Goal: Task Accomplishment & Management: Use online tool/utility

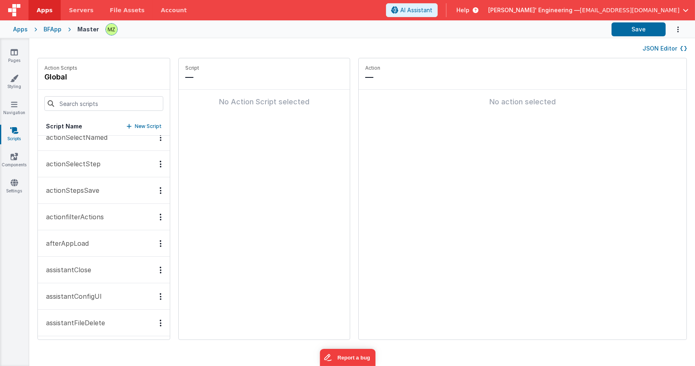
scroll to position [285, 0]
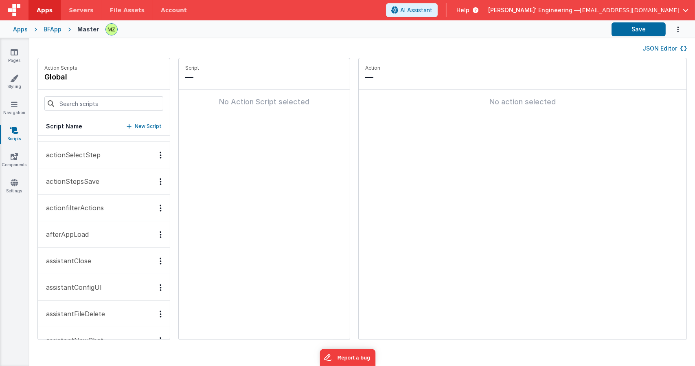
click at [659, 43] on div "JSON Editor" at bounding box center [362, 48] width 666 height 20
click at [663, 48] on button "JSON Editor" at bounding box center [664, 48] width 44 height 8
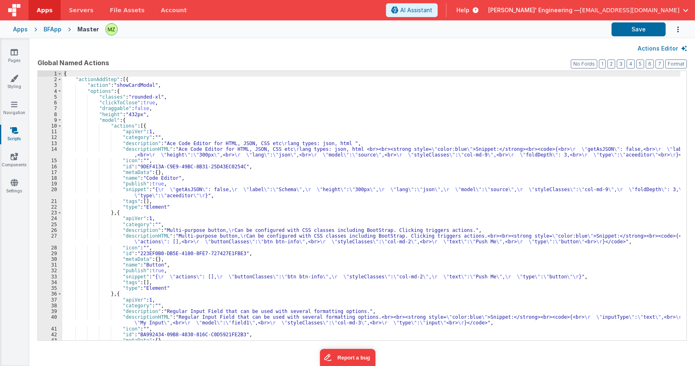
click at [296, 177] on div "{ "actionAddStep" : [{ "action" : "showCardModal" , "options" : { "classes" : "…" at bounding box center [371, 211] width 618 height 280
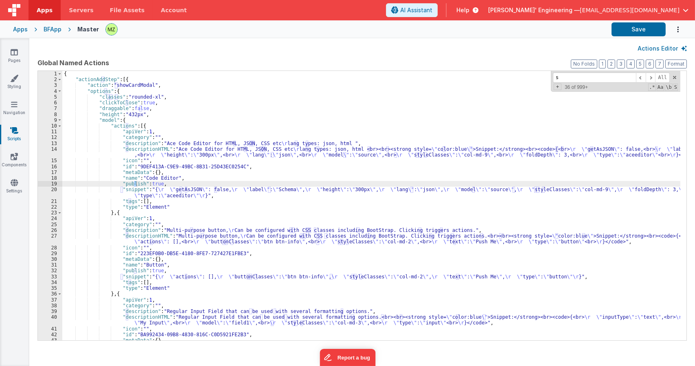
type input "sl"
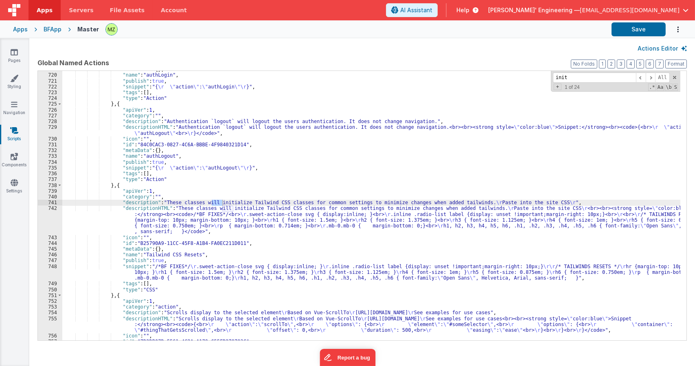
scroll to position [3217, 0]
type input "initKey"
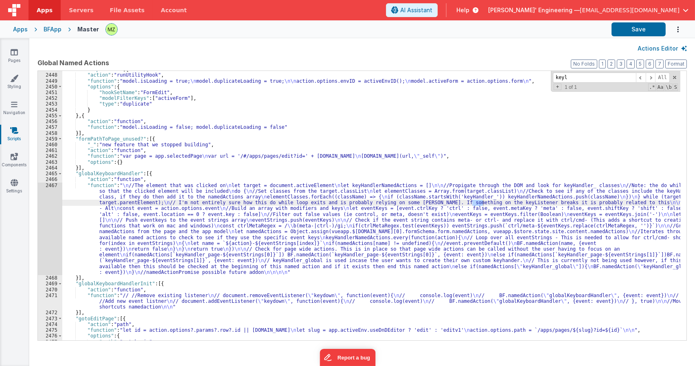
scroll to position [11327, 0]
type input "keyli"
click at [270, 205] on div ""formDuplicate" : [{ "action" : "runUtilityHook" , "function" : "model.isLoadin…" at bounding box center [371, 206] width 618 height 280
click at [55, 188] on div "2467" at bounding box center [50, 228] width 24 height 93
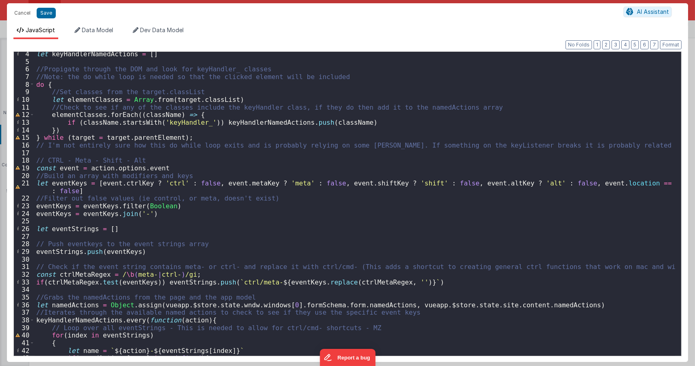
scroll to position [122, 0]
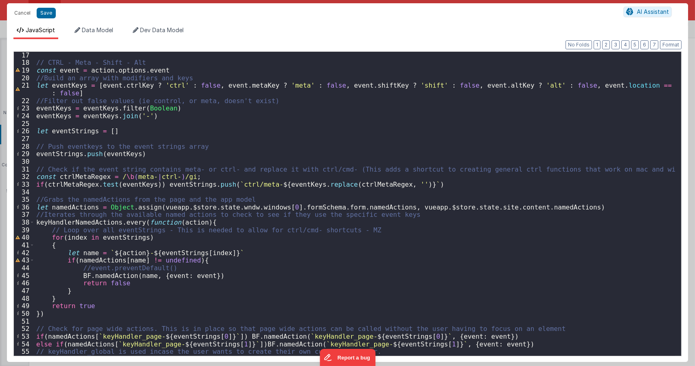
click at [199, 261] on div "// CTRL - Meta - Shift - Alt const event = action . options . event //Build an …" at bounding box center [355, 216] width 640 height 331
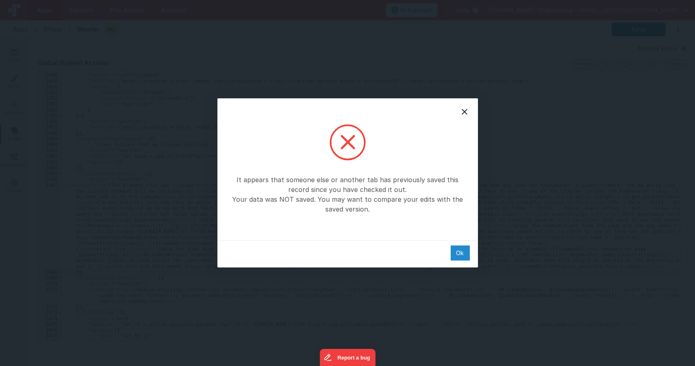
click at [459, 249] on div "Ok" at bounding box center [460, 252] width 19 height 15
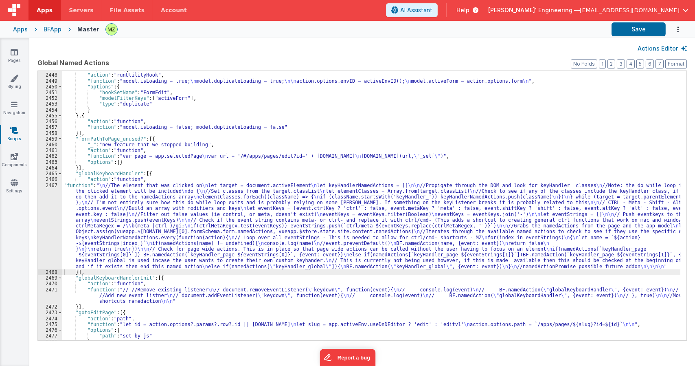
click at [419, 244] on div ""formDuplicate" : [{ "action" : "runUtilityHook" , "function" : "model.isLoadin…" at bounding box center [371, 206] width 618 height 280
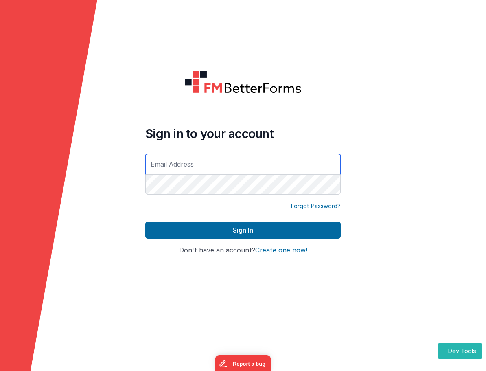
drag, startPoint x: 211, startPoint y: 154, endPoint x: 211, endPoint y: 163, distance: 8.5
click at [211, 156] on input "text" at bounding box center [242, 164] width 195 height 20
type input "michaelzeliznak+3@gmail.com"
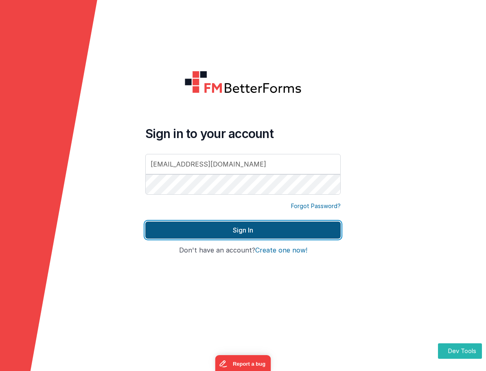
click at [232, 222] on button "Sign In" at bounding box center [242, 229] width 195 height 17
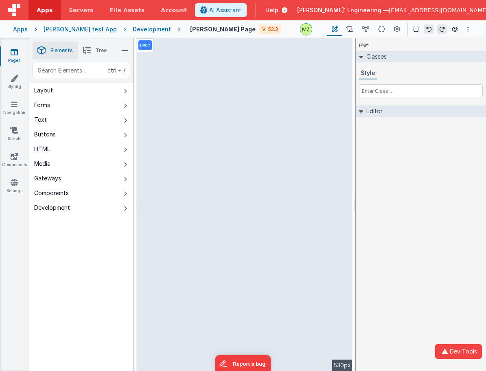
click at [433, 232] on div "page Classes Style Editor DEV: Focus DEV: builderToggleConditionalCSS DEV: Remo…" at bounding box center [421, 204] width 130 height 333
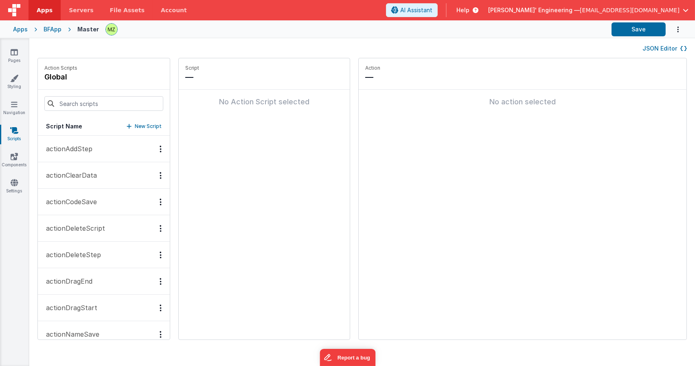
click at [655, 50] on button "JSON Editor" at bounding box center [664, 48] width 44 height 8
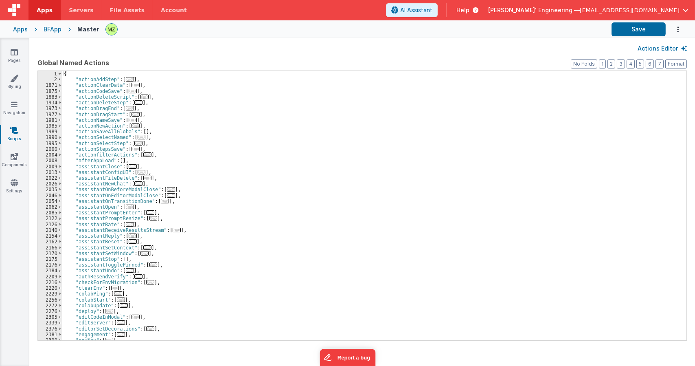
click at [346, 174] on div "{ "actionAddStep" : [ ... ] , "actionClearData" : [ ... ] , "actionCodeSave" : …" at bounding box center [371, 211] width 618 height 280
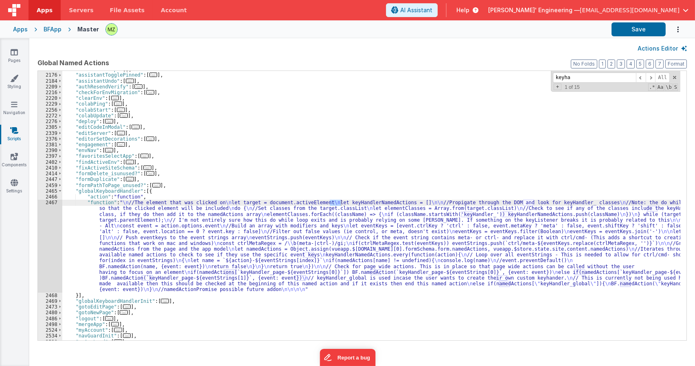
scroll to position [236, 0]
type input "keyhandler"
click at [160, 258] on div ""assistantStop" : [ ] , "assistantTogglePinned" : [ ... ] , "assistantUndo" : […" at bounding box center [371, 206] width 618 height 280
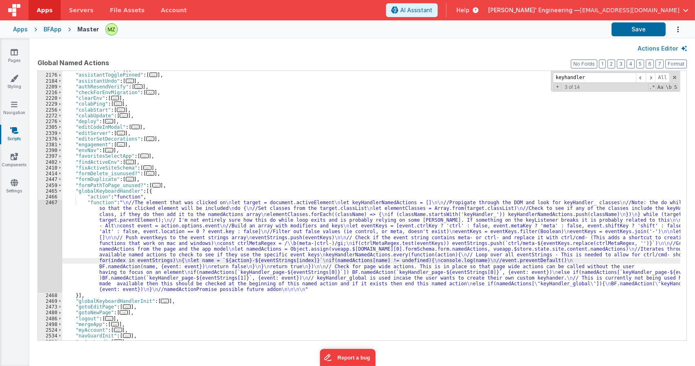
click at [52, 212] on div "2467" at bounding box center [50, 245] width 24 height 93
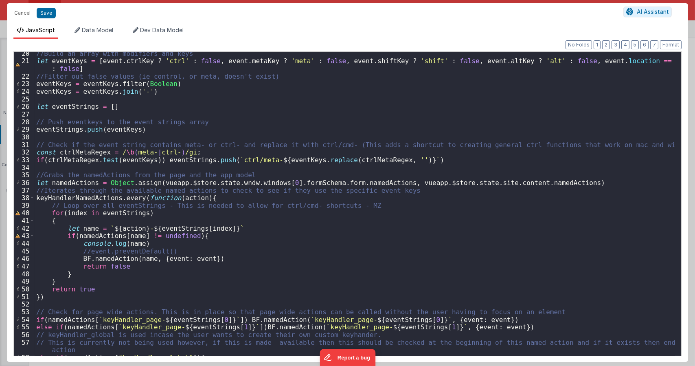
scroll to position [195, 0]
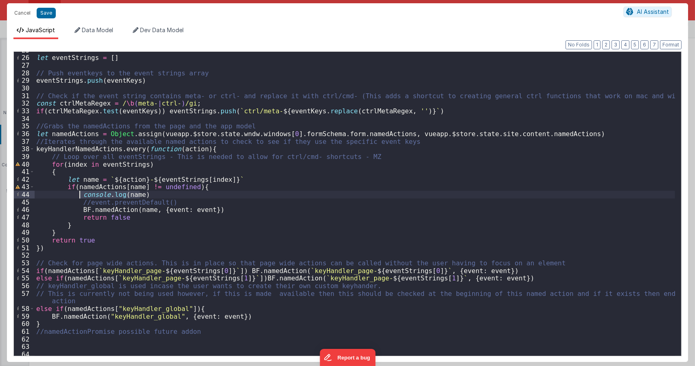
drag, startPoint x: 147, startPoint y: 194, endPoint x: 79, endPoint y: 193, distance: 67.6
click at [79, 193] on div "let eventStrings = [ ] // Push eventkeys to the event strings array eventString…" at bounding box center [355, 208] width 640 height 324
click at [230, 178] on div "let eventStrings = [ ] // Push eventkeys to the event strings array eventString…" at bounding box center [355, 208] width 640 height 324
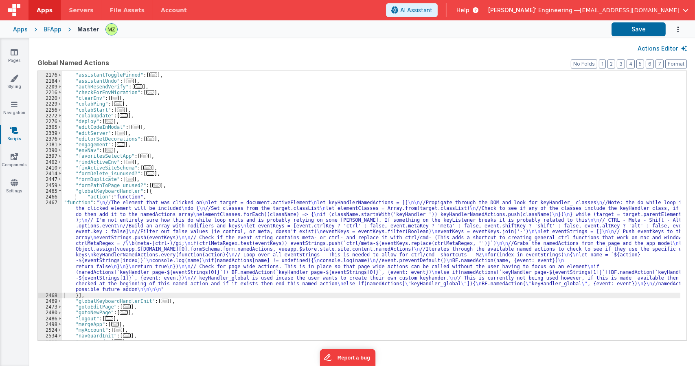
click at [140, 216] on div ""assistantStop" : [ ] , "assistantTogglePinned" : [ ... ] , "assistantUndo" : […" at bounding box center [371, 206] width 618 height 280
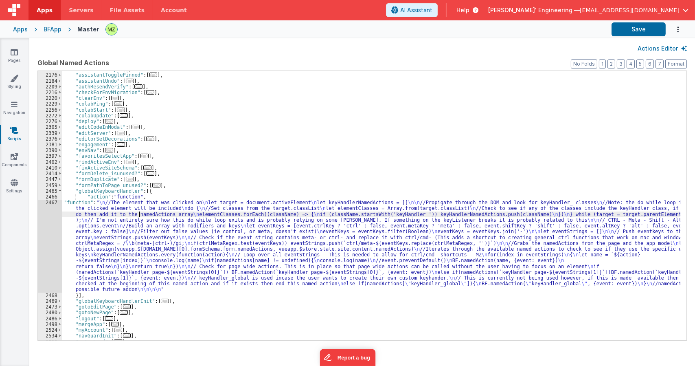
click at [54, 206] on div "2467" at bounding box center [50, 245] width 24 height 93
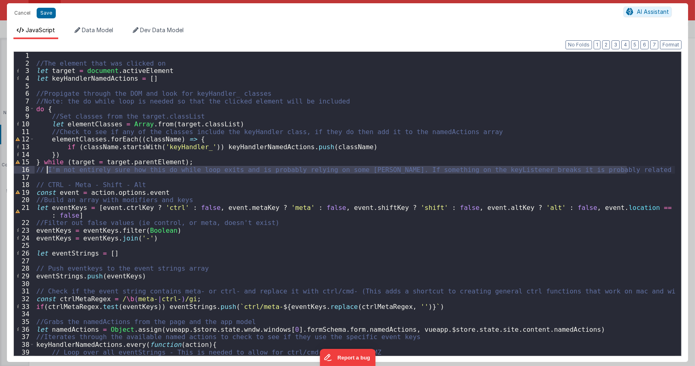
drag, startPoint x: 628, startPoint y: 171, endPoint x: 47, endPoint y: 169, distance: 581.4
click at [47, 169] on div "//The element that was clicked on let target = document . activeElement let key…" at bounding box center [355, 211] width 640 height 319
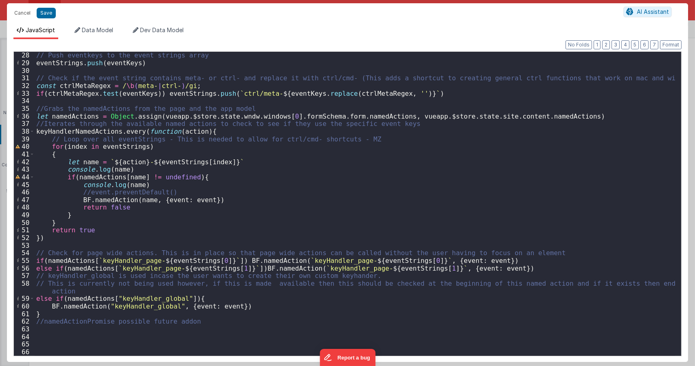
scroll to position [213, 0]
click at [408, 123] on div "// Push eventkeys to the event strings array eventStrings . push ( eventKeys ) …" at bounding box center [355, 210] width 640 height 319
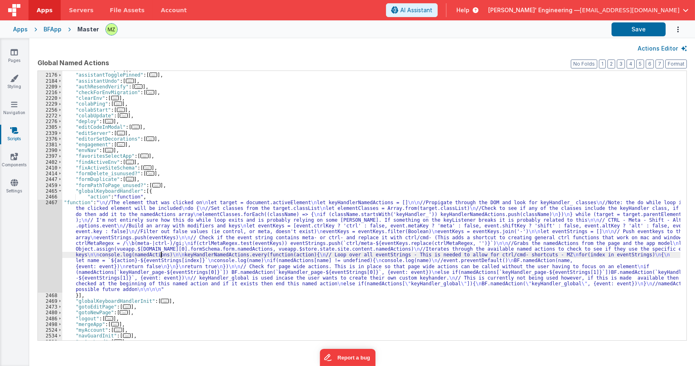
drag, startPoint x: 160, startPoint y: 255, endPoint x: 55, endPoint y: 215, distance: 113.4
click at [160, 255] on div ""assistantStop" : [ ] , "assistantTogglePinned" : [ ... ] , "assistantUndo" : […" at bounding box center [371, 206] width 618 height 280
click at [46, 208] on div "2467" at bounding box center [50, 245] width 24 height 93
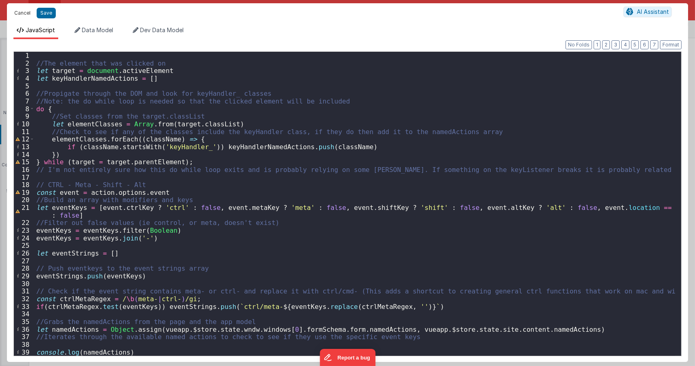
click at [22, 12] on button "Cancel" at bounding box center [22, 12] width 24 height 11
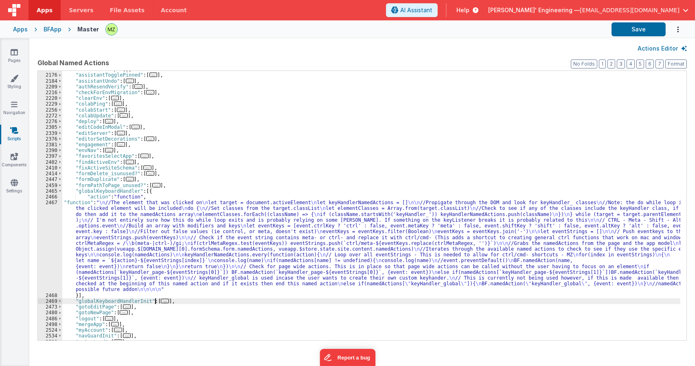
click at [161, 299] on span "..." at bounding box center [165, 300] width 8 height 4
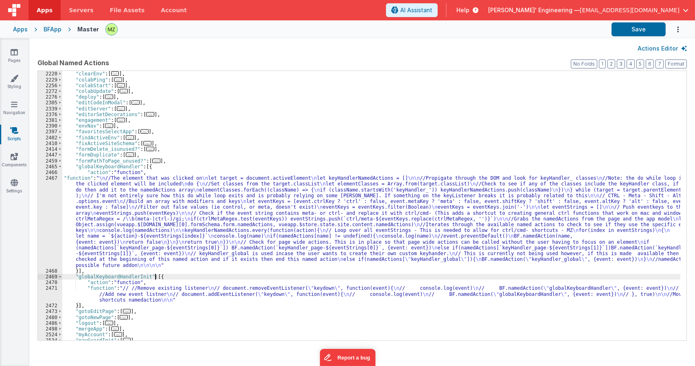
scroll to position [309, 0]
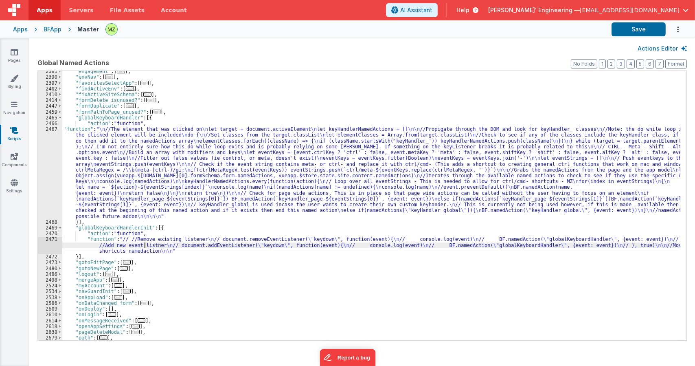
click at [145, 247] on div ""engagement" : [ ... ] , "envNav" : [ ... ] , "favoritesSelectApp" : [ ... ] , …" at bounding box center [371, 208] width 618 height 280
click at [52, 239] on div "2471" at bounding box center [50, 245] width 24 height 18
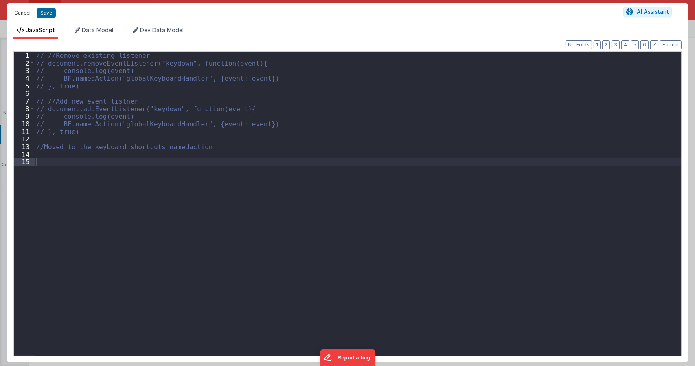
click at [22, 13] on button "Cancel" at bounding box center [22, 12] width 24 height 11
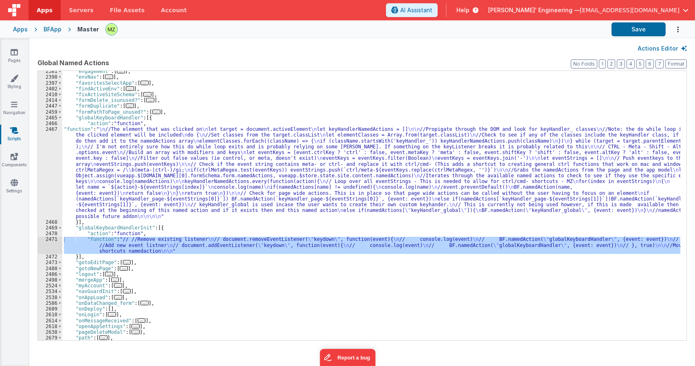
click at [265, 267] on div ""engagement" : [ ... ] , "envNav" : [ ... ] , "favoritesSelectApp" : [ ... ] , …" at bounding box center [371, 208] width 618 height 280
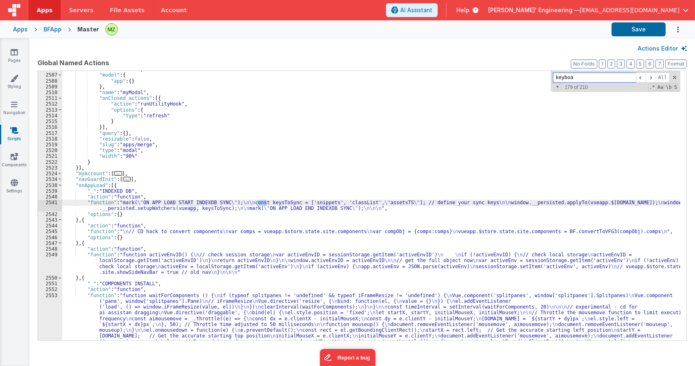
scroll to position [728, 0]
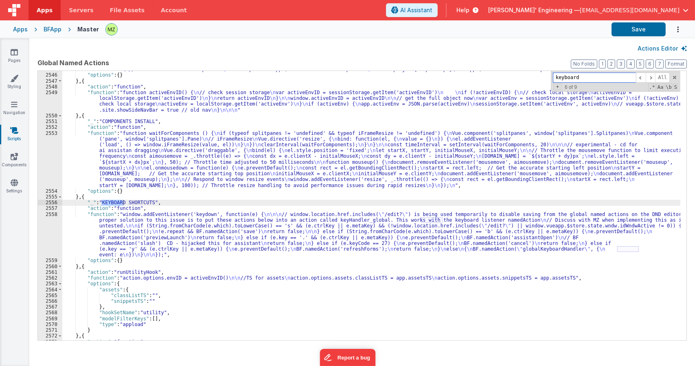
type input "keyboard"
click at [183, 238] on div ""function" : " \n // CD hack to convert components \n var comps = vueapp.$store…" at bounding box center [371, 206] width 618 height 280
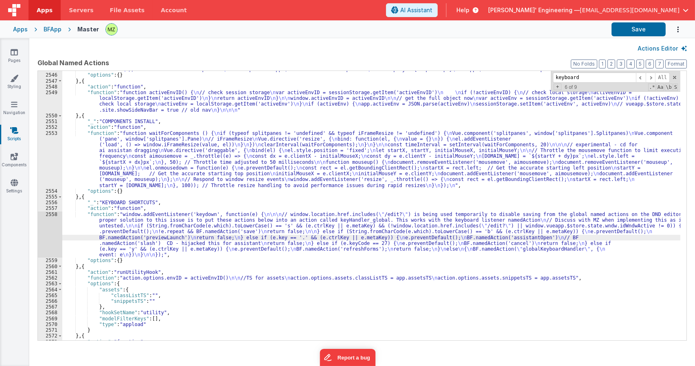
click at [47, 215] on div "2558" at bounding box center [50, 234] width 24 height 46
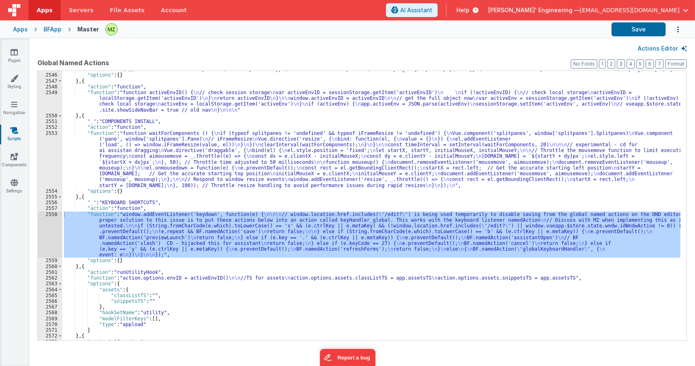
click at [300, 232] on div ""function" : " \n // CD hack to convert components \n var comps = vueapp.$store…" at bounding box center [371, 205] width 618 height 269
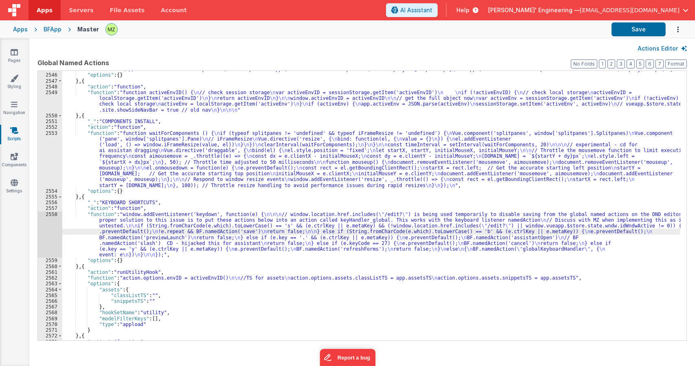
click at [53, 215] on div "2558" at bounding box center [50, 234] width 24 height 46
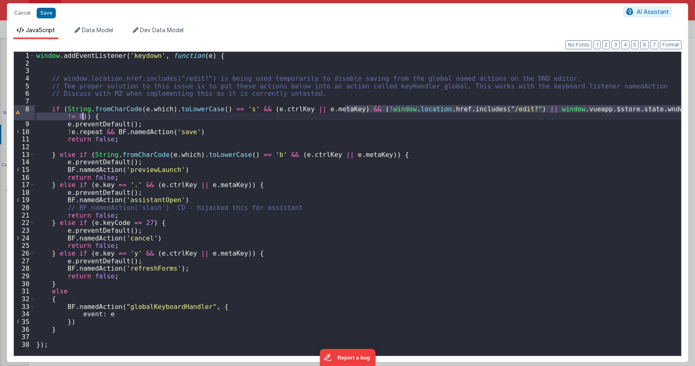
drag, startPoint x: 345, startPoint y: 108, endPoint x: 83, endPoint y: 118, distance: 261.6
click at [83, 118] on div "window . addEventListener ( 'keydown' , function ( e ) { // window.location.hre…" at bounding box center [358, 211] width 646 height 319
click at [142, 220] on div "window . addEventListener ( 'keydown' , function ( e ) { // window.location.hre…" at bounding box center [358, 211] width 646 height 319
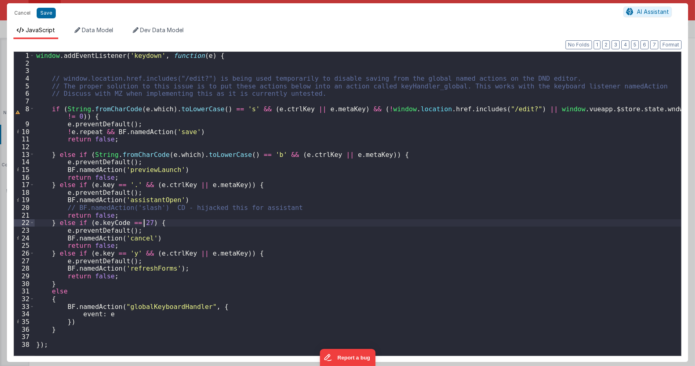
paste textarea
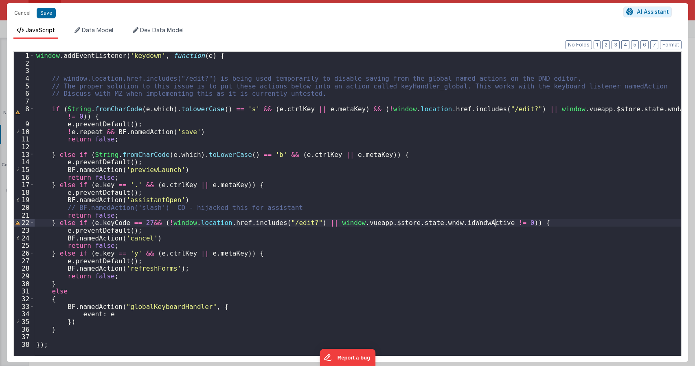
click at [144, 222] on div "window . addEventListener ( 'keydown' , function ( e ) { // window.location.hre…" at bounding box center [358, 211] width 646 height 319
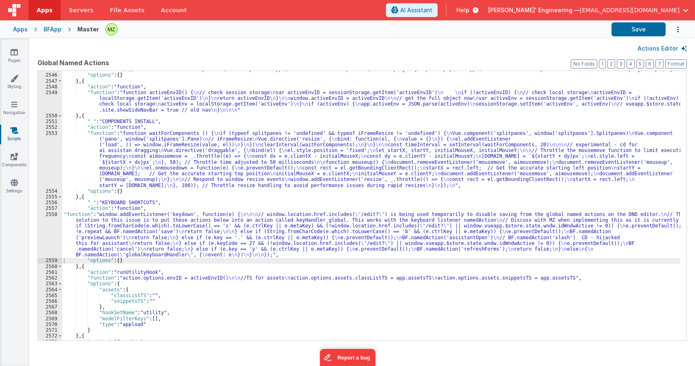
click at [92, 226] on div ""function" : " \n // CD hack to convert components \n var comps = vueapp.$store…" at bounding box center [371, 206] width 618 height 280
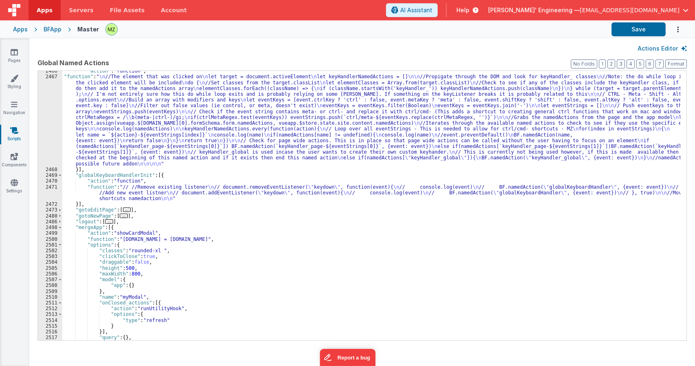
scroll to position [191, 0]
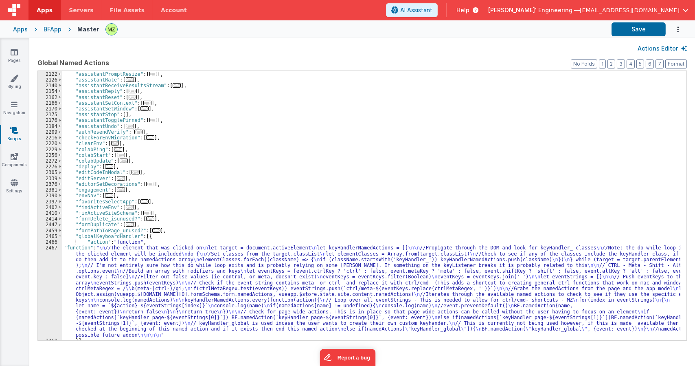
click at [118, 273] on div ""assistantPromptEnter" : [ ... ] , "assistantPromptResize" : [ ... ] , "assista…" at bounding box center [371, 206] width 618 height 280
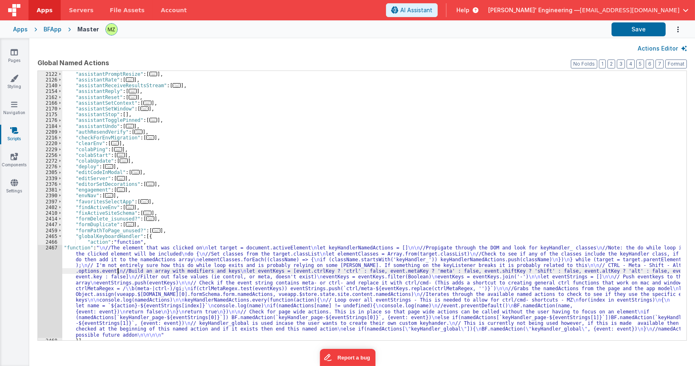
click at [53, 254] on div "2085 2122 2126 2140 2154 2162 2166 2170 2175 2176 2184 2209 2216 2220 2229 2256…" at bounding box center [50, 206] width 24 height 280
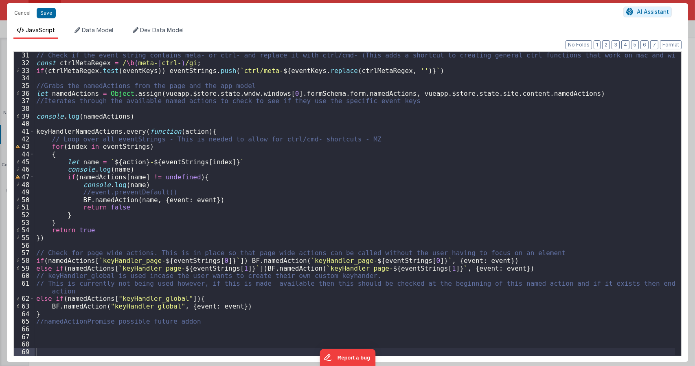
scroll to position [138, 0]
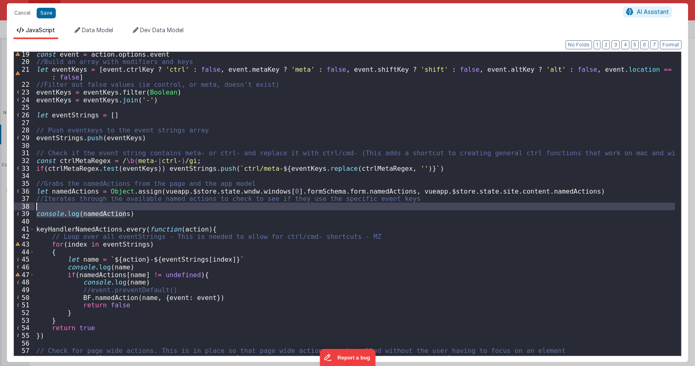
drag, startPoint x: 132, startPoint y: 215, endPoint x: 28, endPoint y: 206, distance: 104.6
click at [28, 206] on div "19 20 21 22 23 24 25 26 27 28 29 30 31 32 33 34 35 36 37 38 39 40 41 42 43 44 4…" at bounding box center [347, 203] width 668 height 305
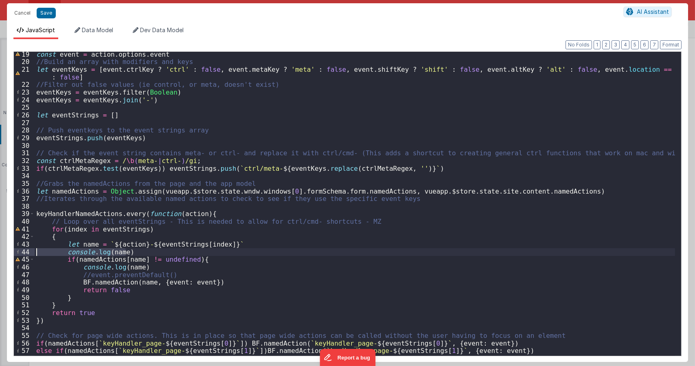
drag, startPoint x: 139, startPoint y: 250, endPoint x: 20, endPoint y: 255, distance: 119.0
click at [20, 255] on div "19 20 21 22 23 24 25 26 27 28 29 30 31 32 33 34 35 36 37 38 39 40 41 42 43 44 4…" at bounding box center [347, 203] width 668 height 305
drag, startPoint x: 109, startPoint y: 267, endPoint x: 25, endPoint y: 268, distance: 83.9
click at [25, 268] on div "19 20 21 22 23 24 25 26 27 28 29 30 31 32 33 34 35 36 37 38 39 40 41 42 43 44 4…" at bounding box center [347, 203] width 668 height 305
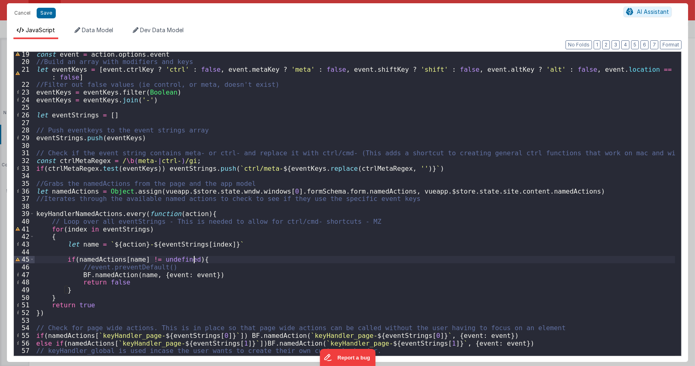
click at [204, 273] on div "const event = action . options . event //Build an array with modifiers and keys…" at bounding box center [355, 213] width 640 height 327
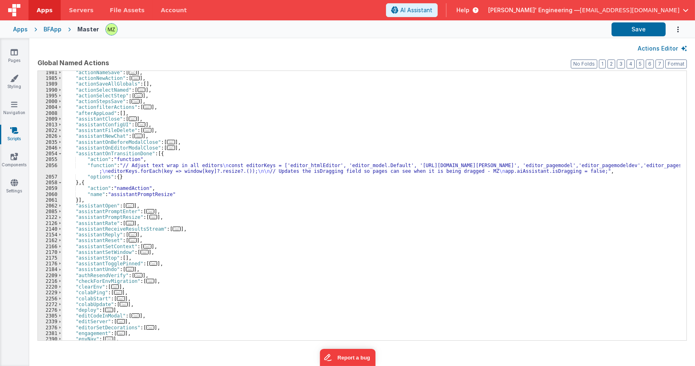
scroll to position [47, 0]
